Goal: Navigation & Orientation: Find specific page/section

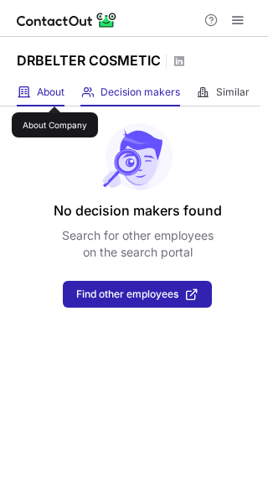
click at [54, 91] on span "About" at bounding box center [51, 91] width 28 height 13
